Goal: Check status: Check status

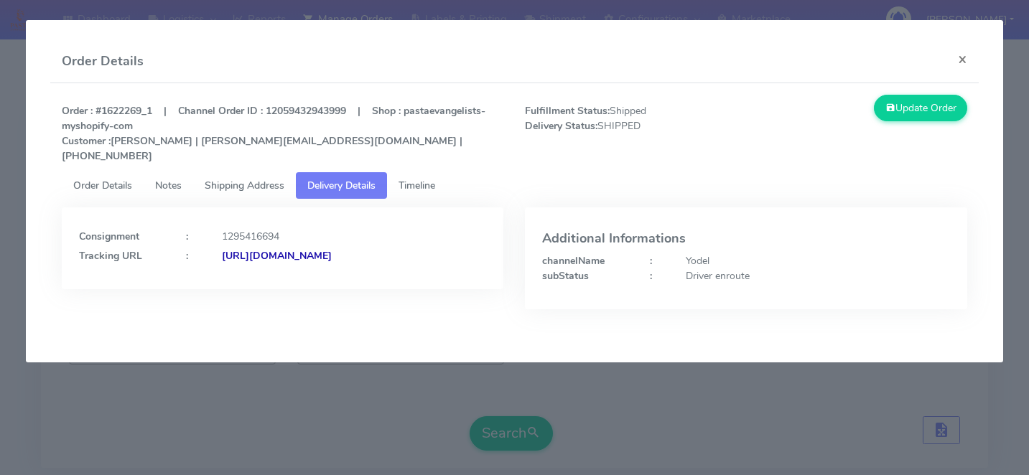
scroll to position [337, 0]
click at [165, 402] on modal-container "Order Details × Order : #1622269_1 | Channel Order ID : 12059432943999 | Shop :…" at bounding box center [514, 237] width 1029 height 475
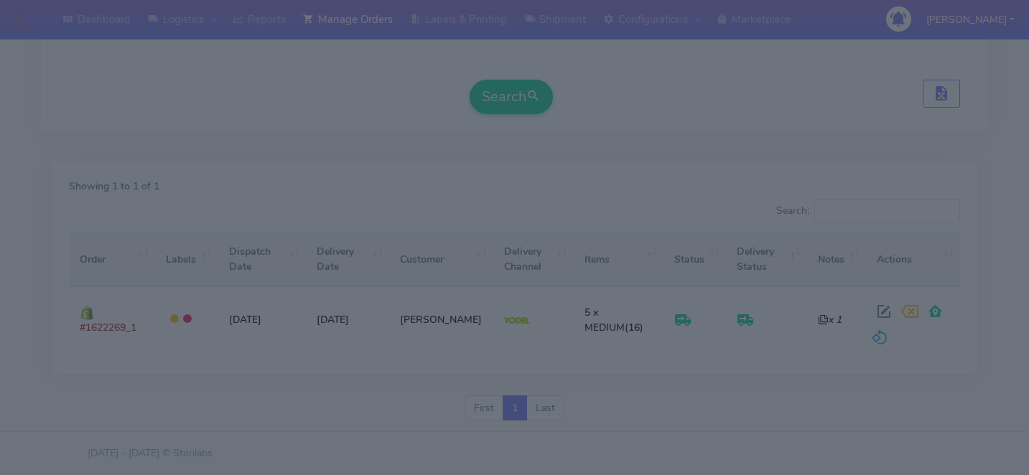
scroll to position [0, 0]
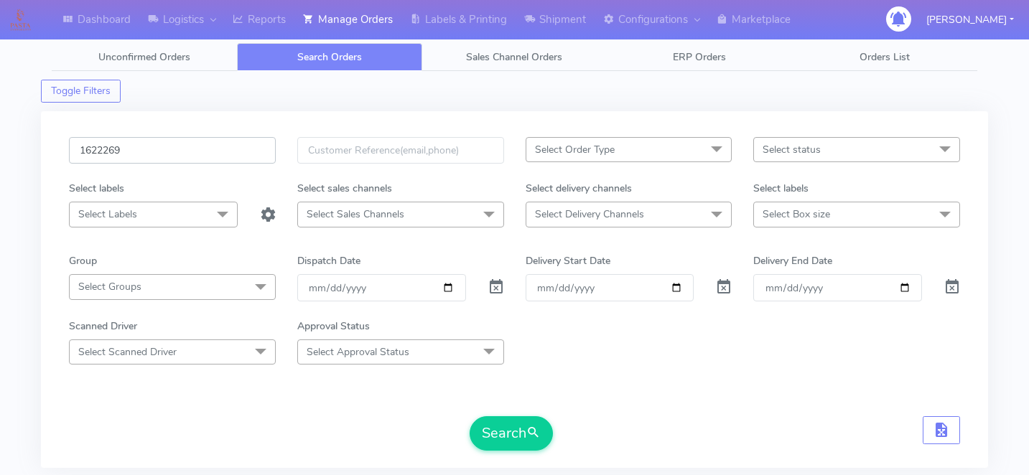
click at [176, 142] on input "1622269" at bounding box center [172, 150] width 207 height 27
paste input "1618896"
type input "1618896"
click at [535, 437] on span "submit" at bounding box center [533, 433] width 14 height 19
click at [176, 154] on input "1618896" at bounding box center [172, 150] width 207 height 27
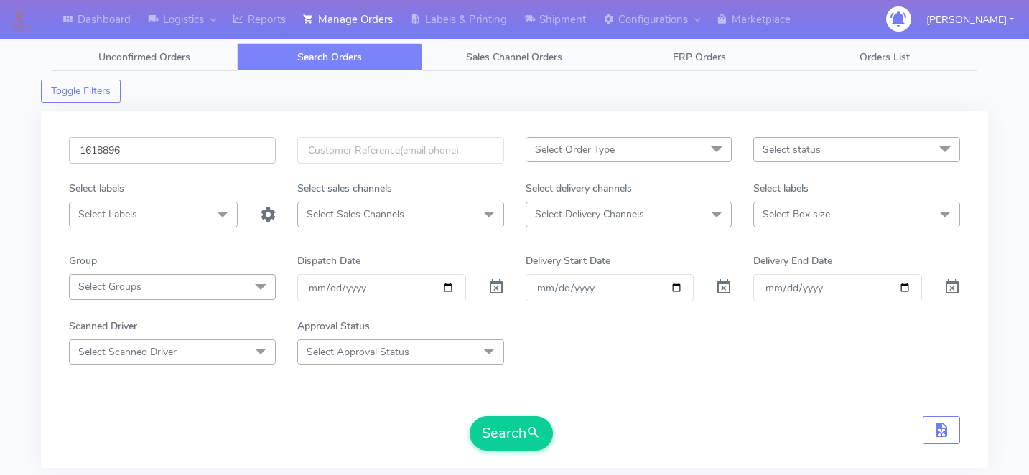
click at [176, 154] on input "1618896" at bounding box center [172, 150] width 207 height 27
paste input "1618896"
type input "1618896"
click at [185, 160] on input "1618896" at bounding box center [172, 150] width 207 height 27
paste input "1621684"
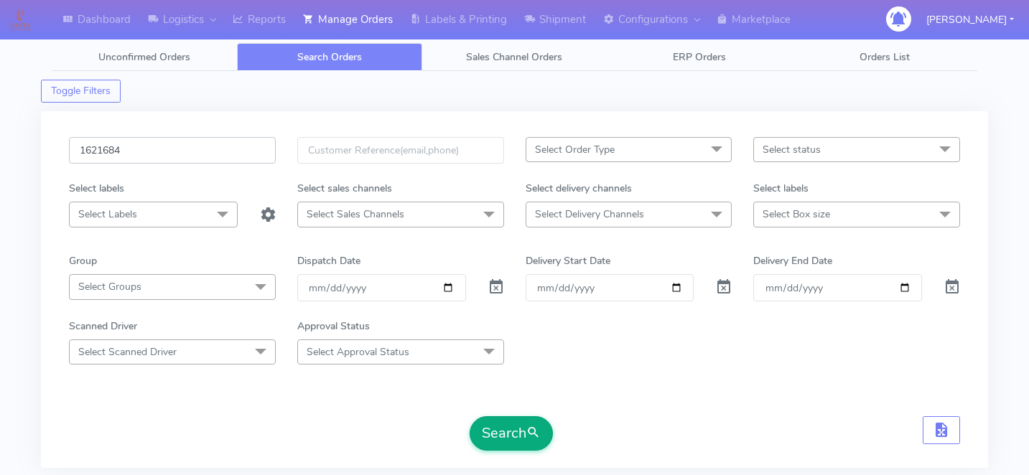
type input "1621684"
click at [500, 438] on button "Search" at bounding box center [511, 434] width 83 height 34
click at [177, 152] on input "1621684" at bounding box center [172, 150] width 207 height 27
paste input "1238796"
type input "1238796"
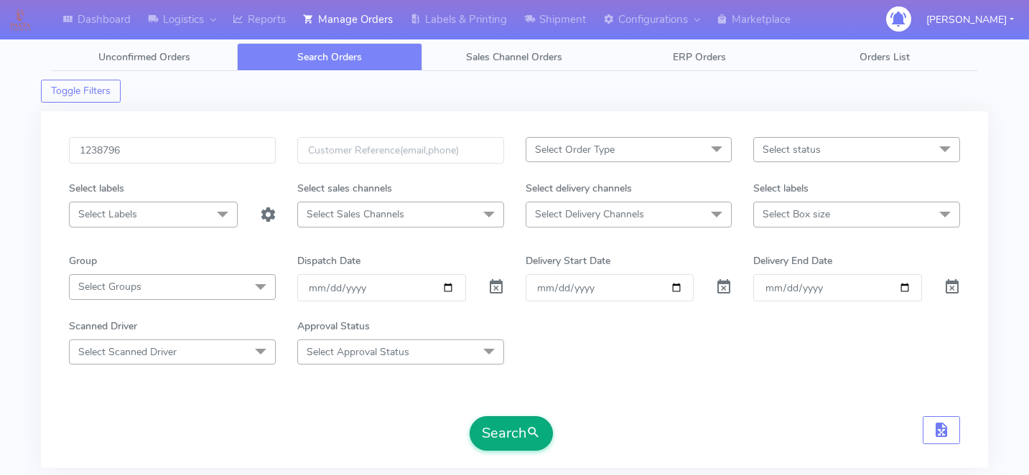
click at [506, 438] on button "Search" at bounding box center [511, 434] width 83 height 34
